Goal: Transaction & Acquisition: Purchase product/service

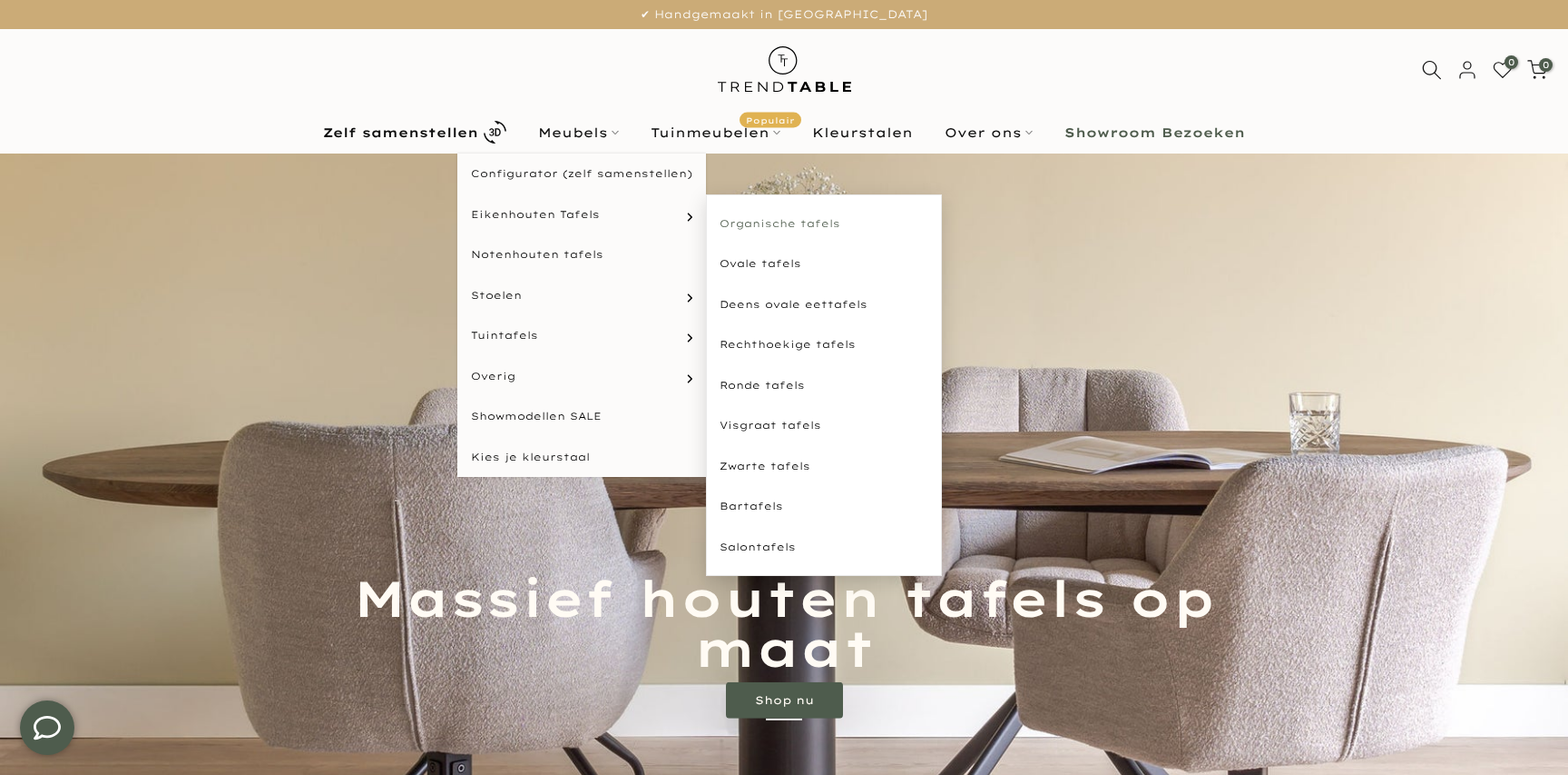
click at [762, 224] on link "Organische tafels" at bounding box center [824, 224] width 236 height 41
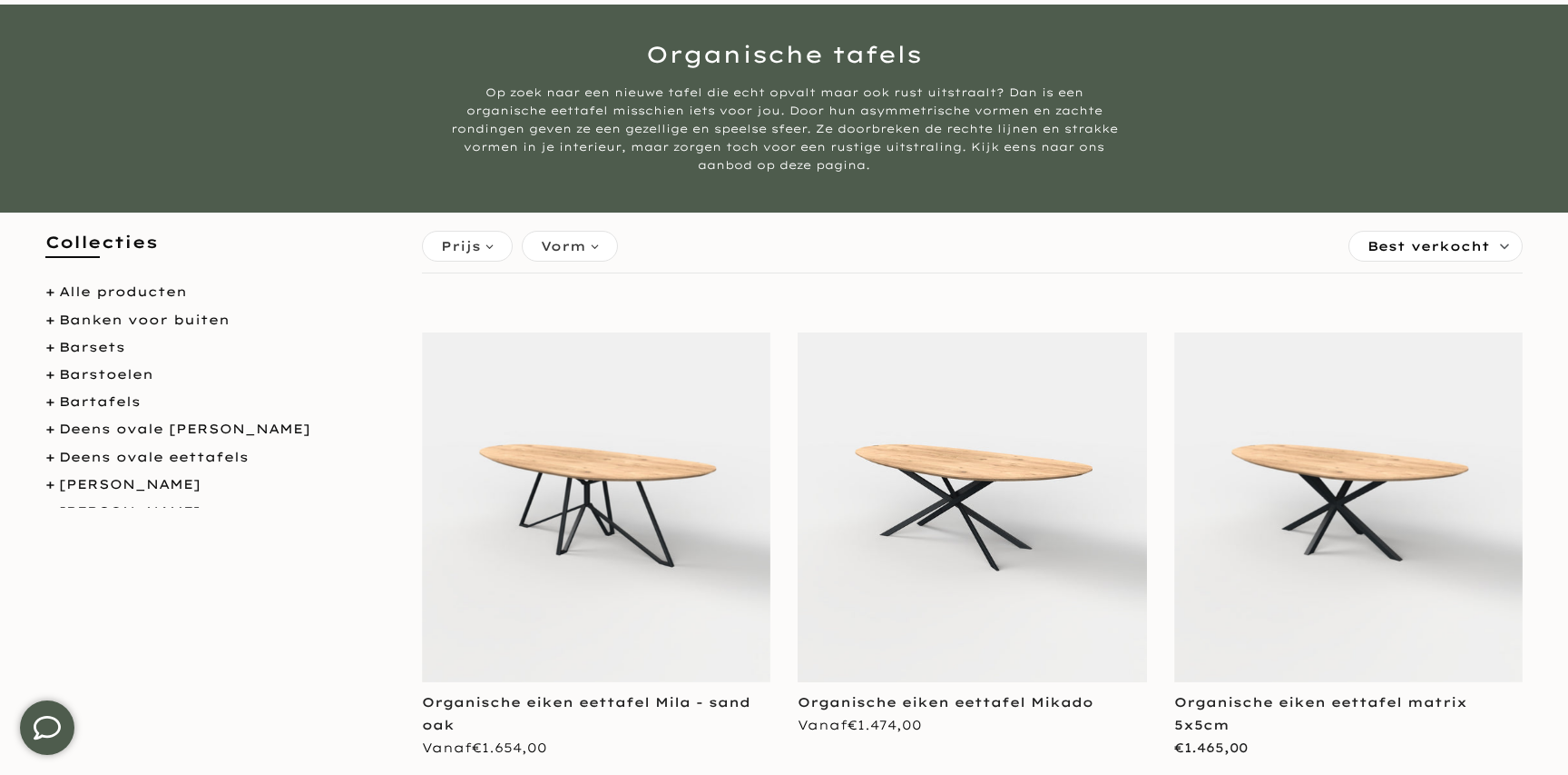
scroll to position [164, 0]
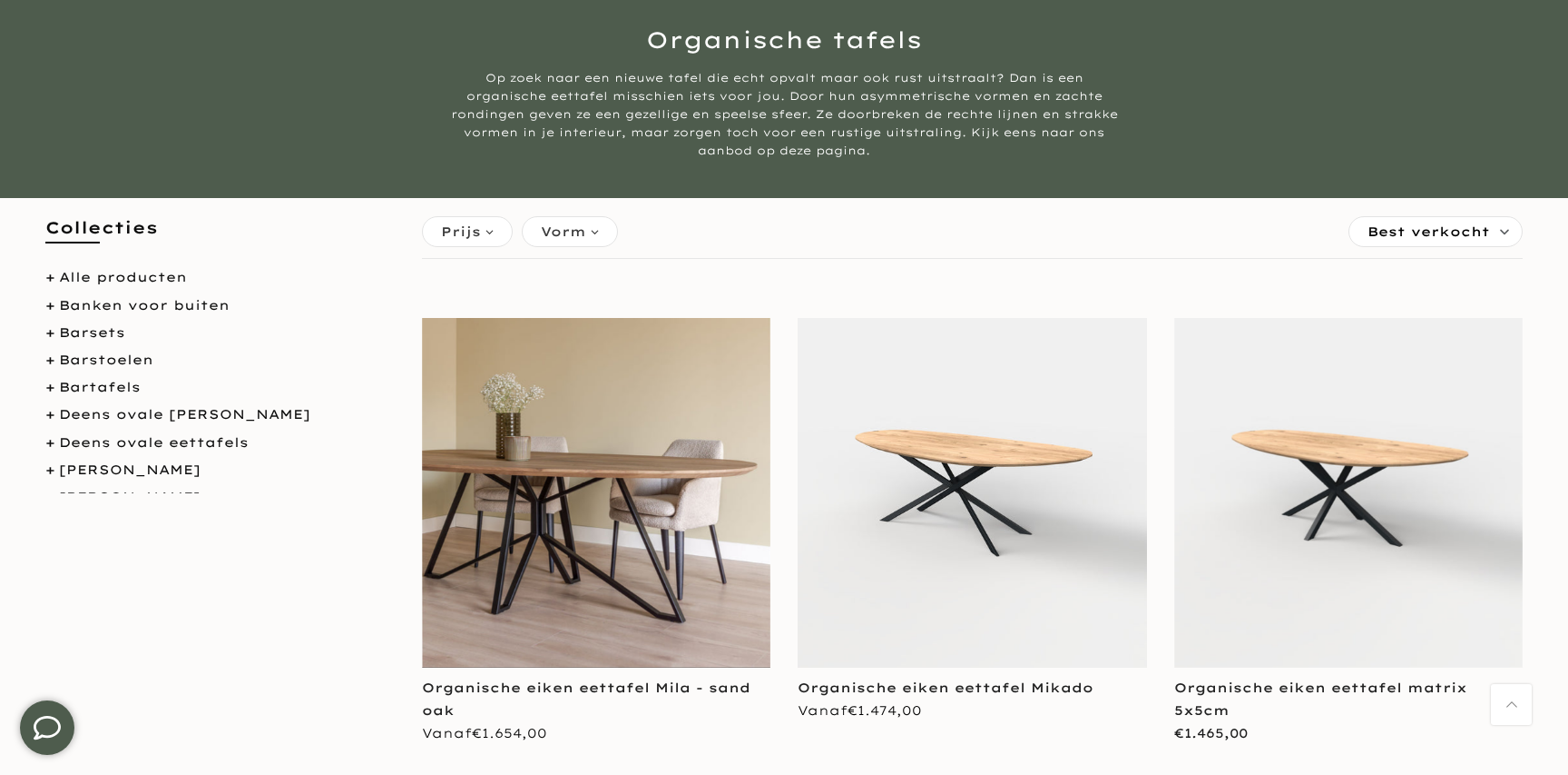
click at [571, 668] on div "Organische eiken eettafel Mila - sand oak Geen beoordelingen Vanaf €1.654,00" at bounding box center [597, 707] width 349 height 78
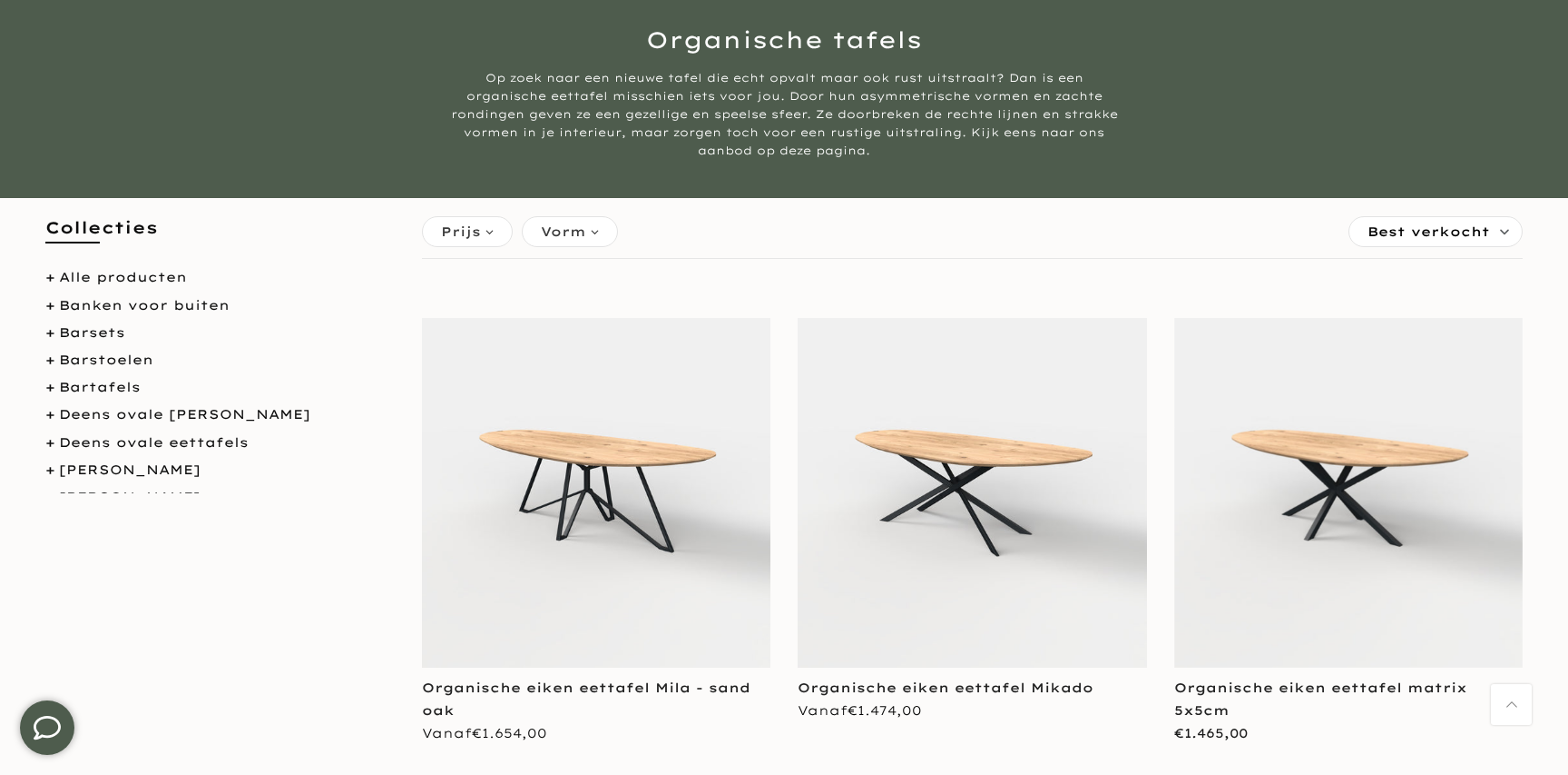
click at [622, 418] on img at bounding box center [597, 492] width 349 height 350
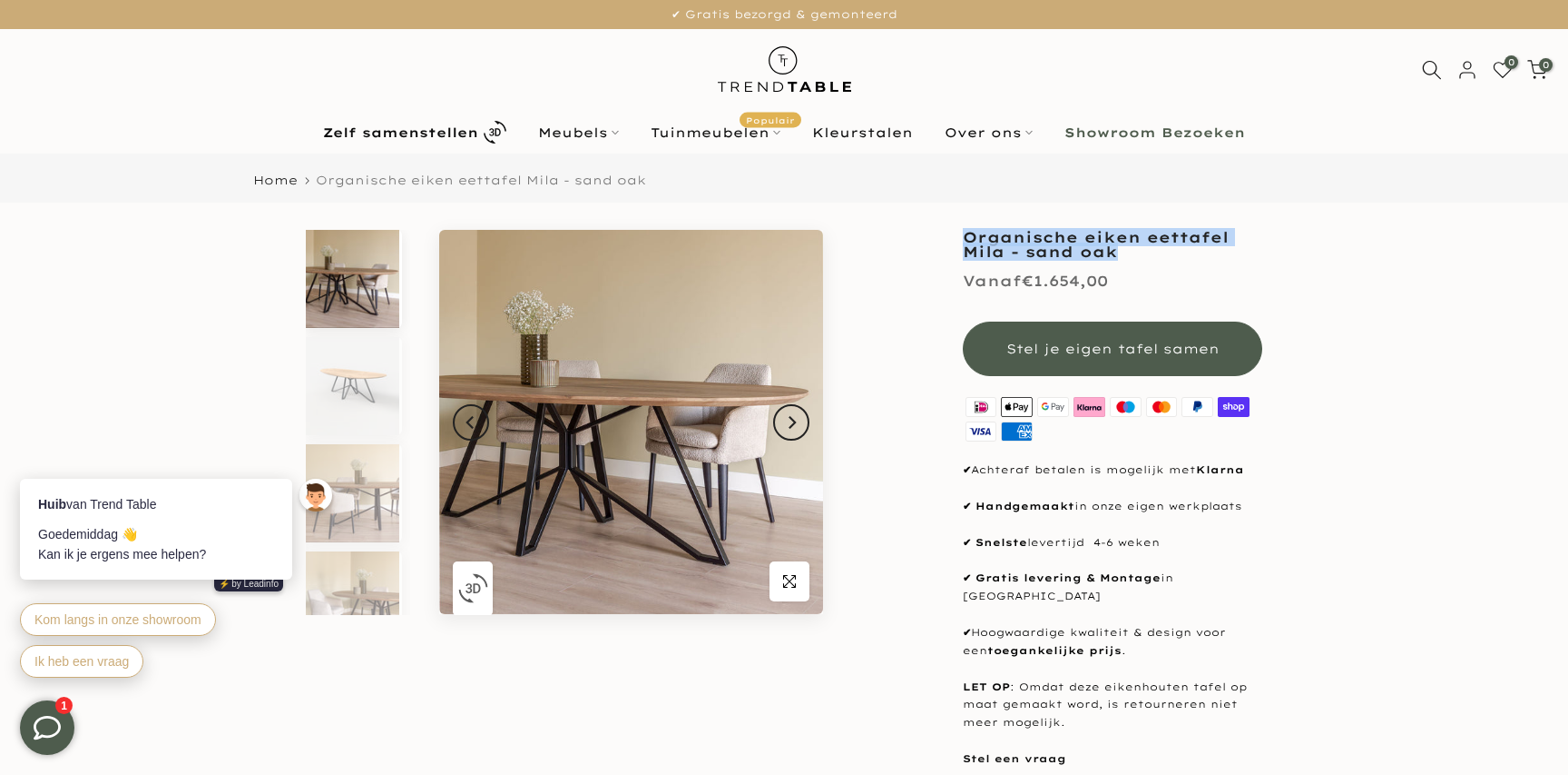
drag, startPoint x: 963, startPoint y: 234, endPoint x: 1130, endPoint y: 256, distance: 168.4
click at [1130, 256] on h1 "Organische eiken eettafel Mila - sand oak" at bounding box center [1113, 244] width 299 height 29
copy h1 "Organische eiken eettafel Mila - sand oak"
